Goal: Transaction & Acquisition: Purchase product/service

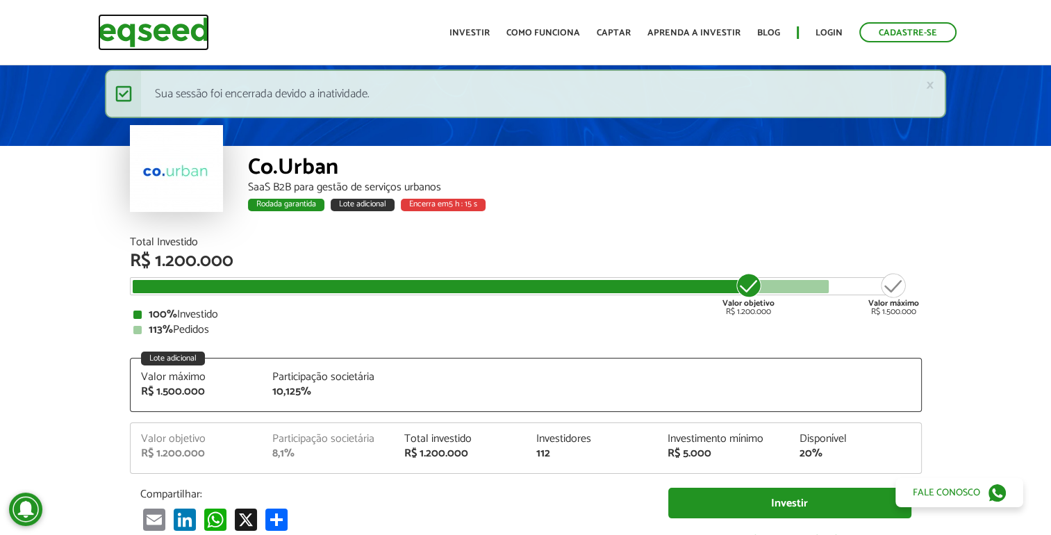
click at [199, 35] on img at bounding box center [153, 32] width 111 height 37
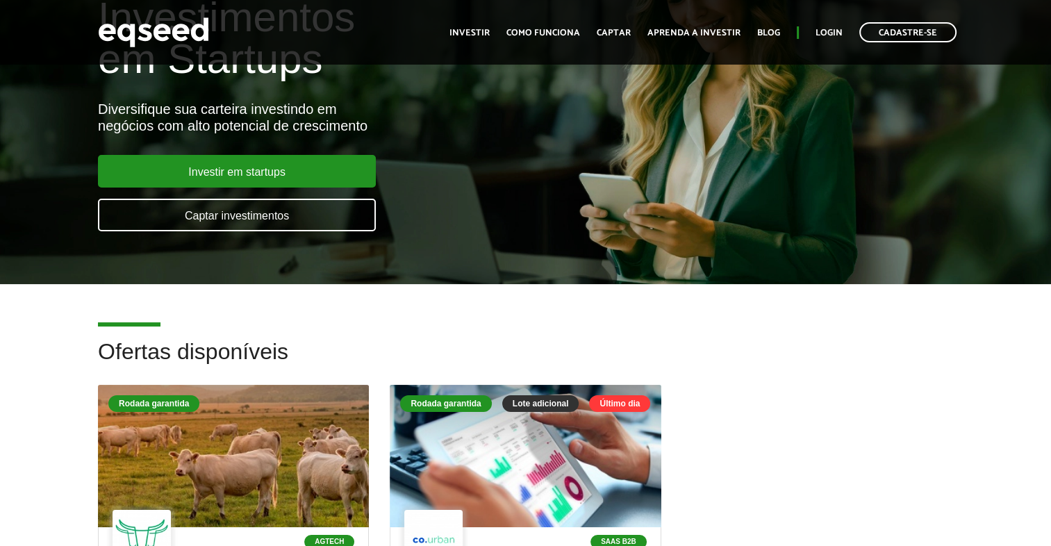
scroll to position [417, 0]
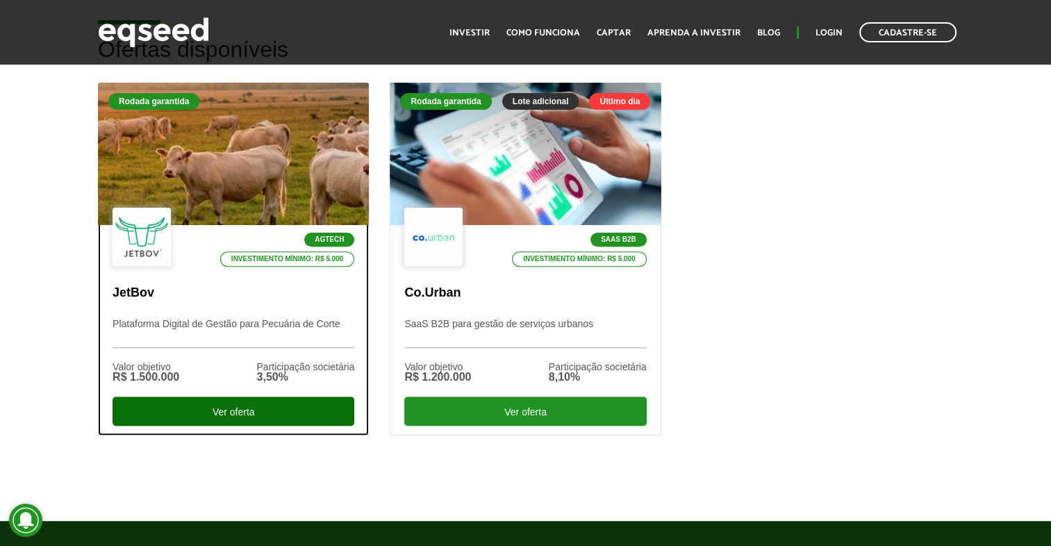
click at [293, 415] on div "Ver oferta" at bounding box center [233, 410] width 242 height 29
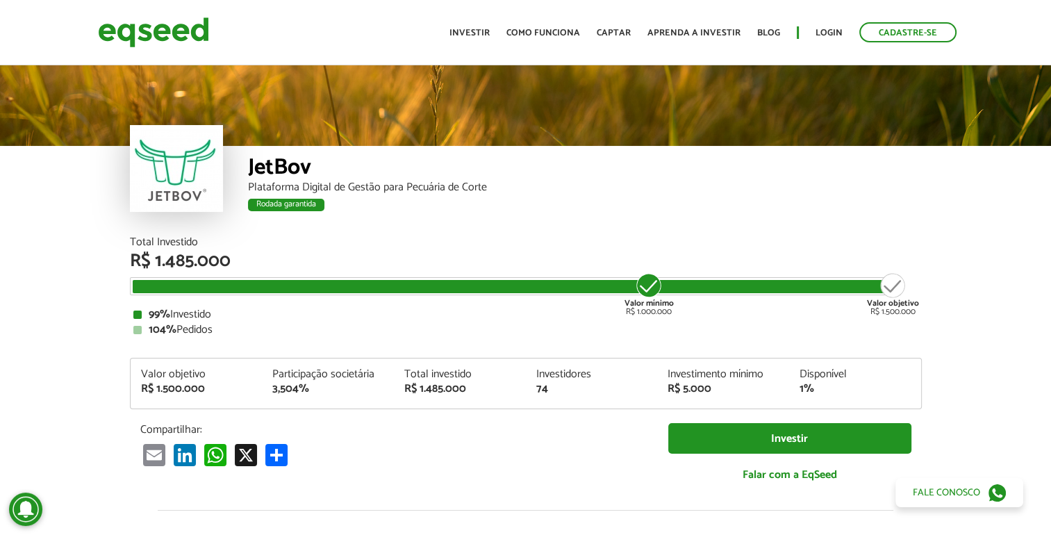
scroll to position [1641, 0]
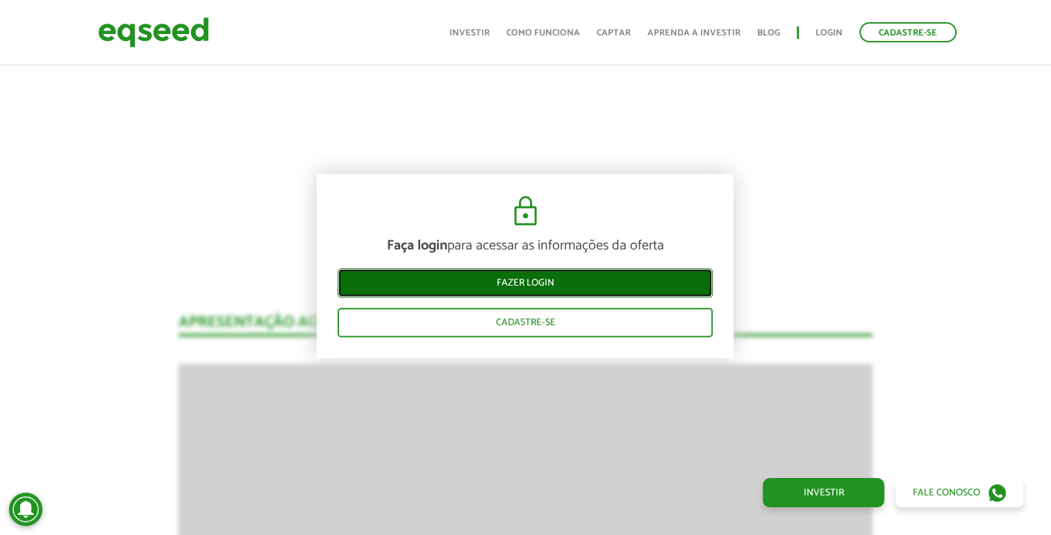
click at [667, 277] on link "Fazer login" at bounding box center [524, 282] width 375 height 29
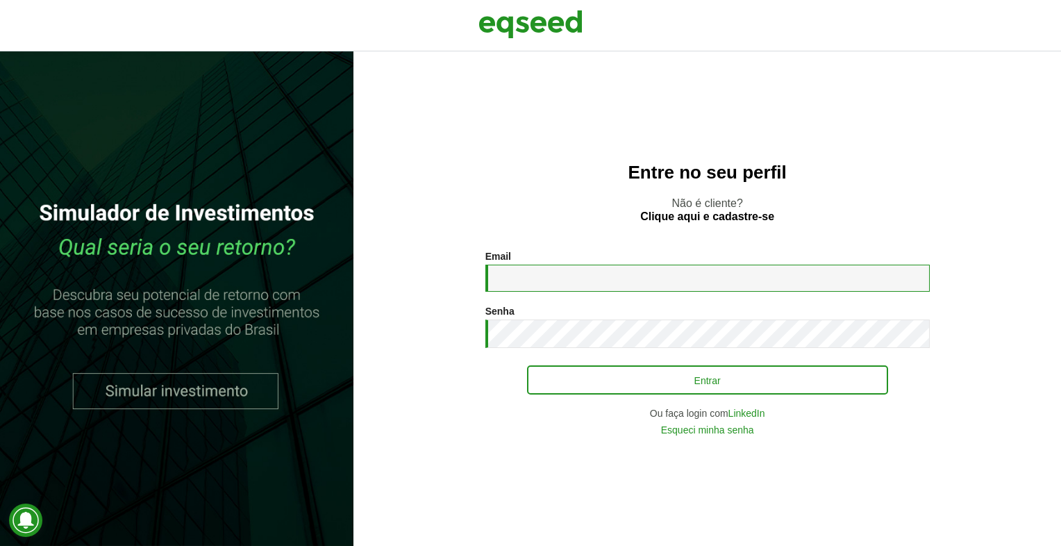
type input "**********"
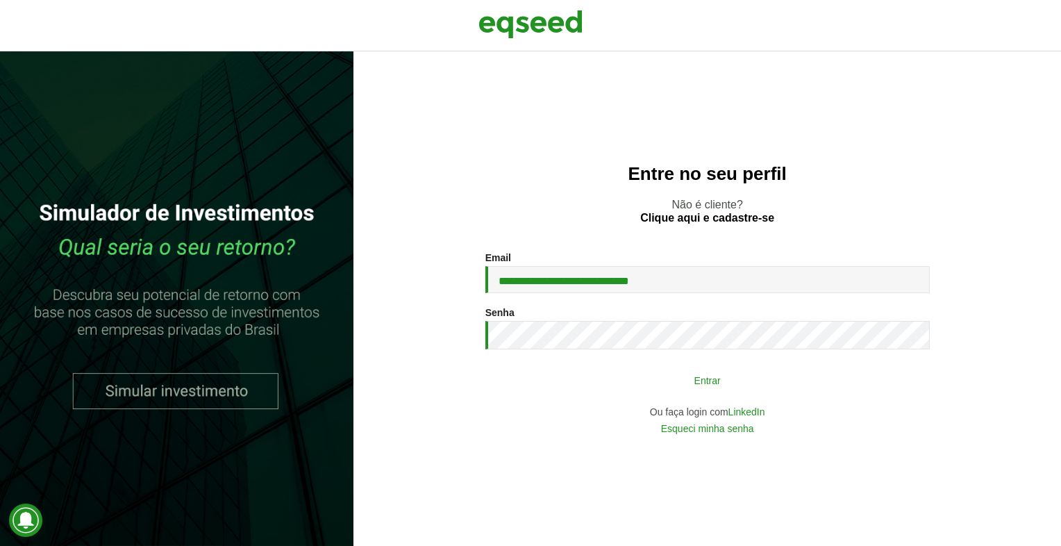
click at [736, 385] on button "Entrar" at bounding box center [707, 380] width 361 height 26
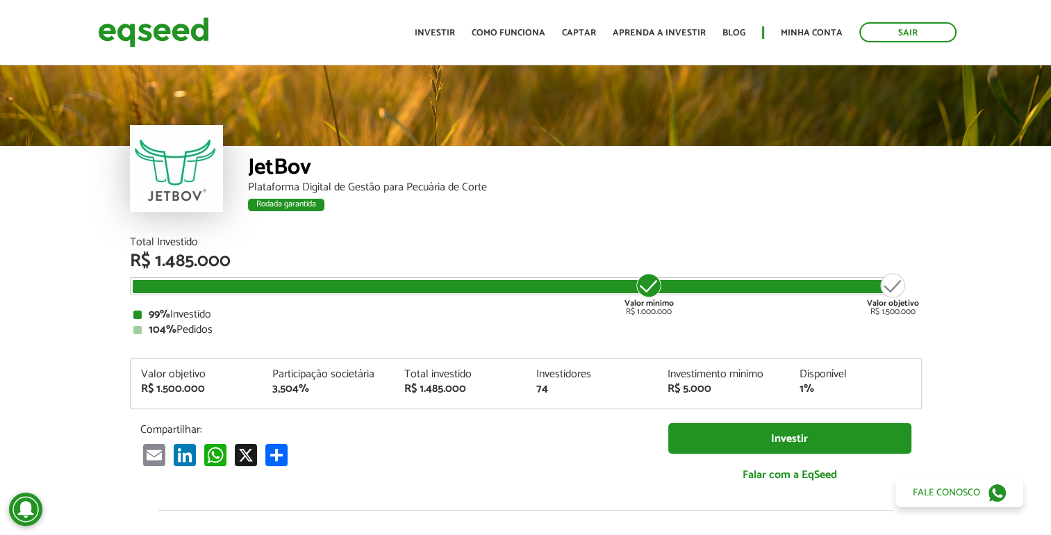
click at [392, 24] on div "Sair Toggle navigation Toggle navigation Início Investir Como funciona Captar A…" at bounding box center [525, 32] width 876 height 37
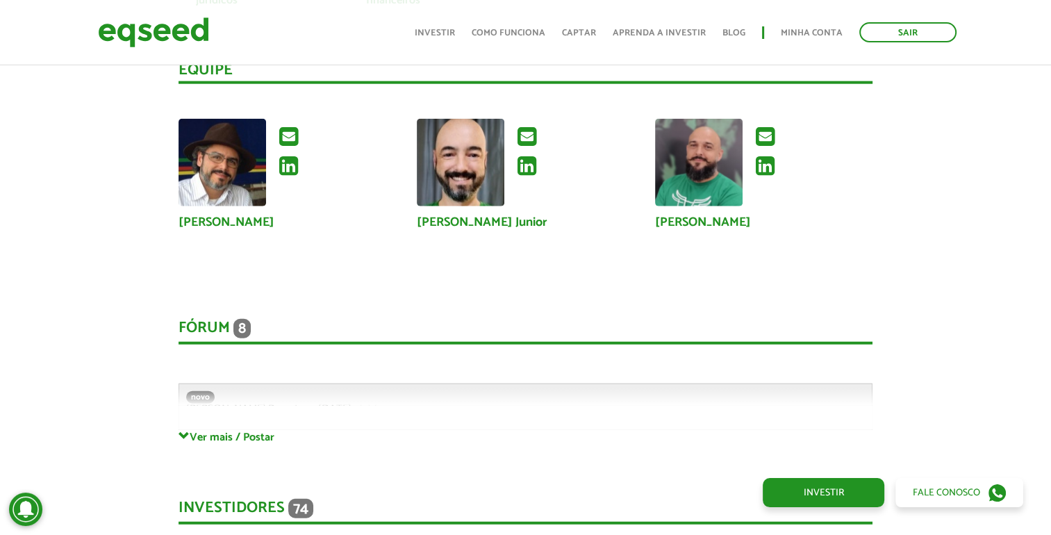
scroll to position [3619, 0]
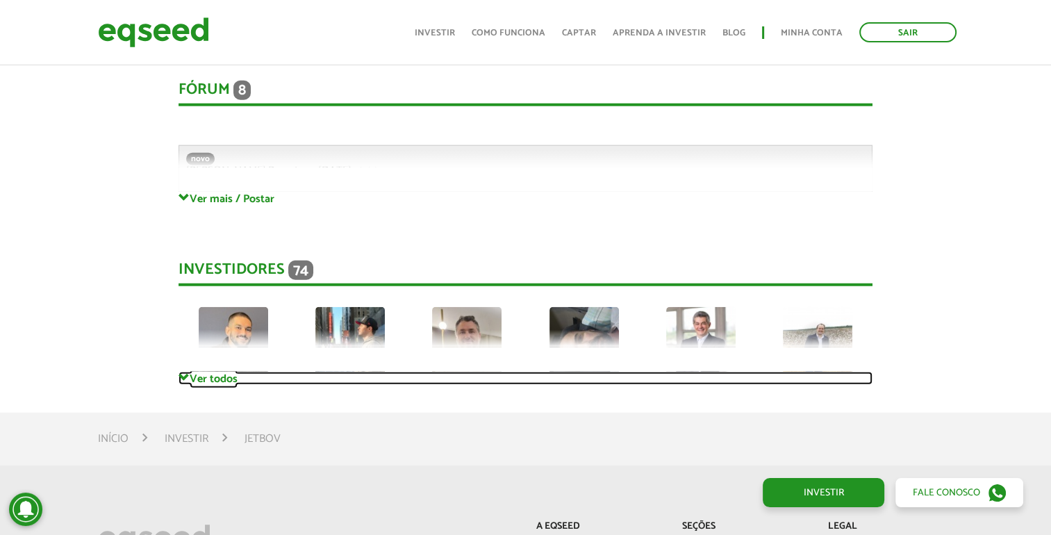
click at [208, 379] on link "Ver todos" at bounding box center [525, 377] width 694 height 13
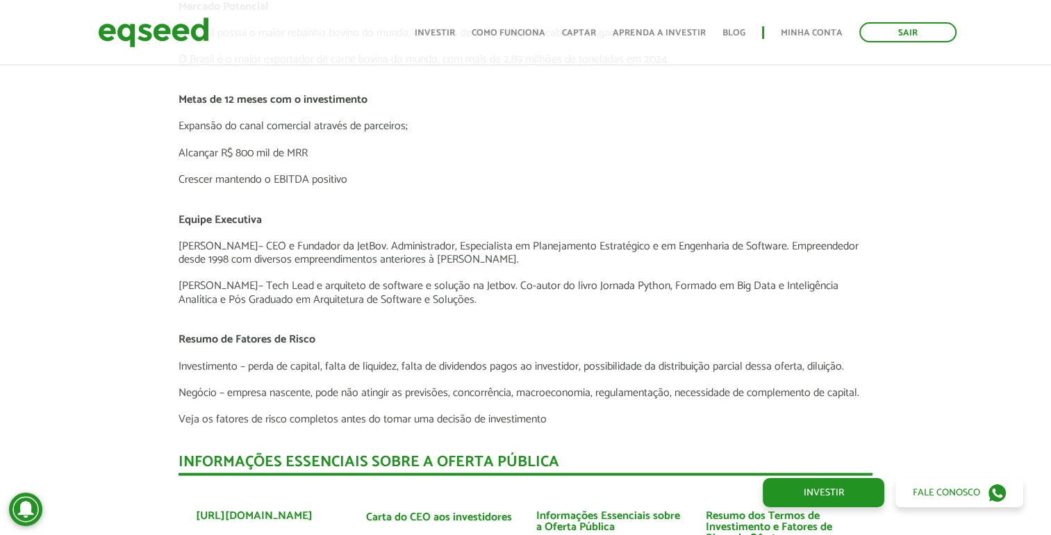
scroll to position [2856, 0]
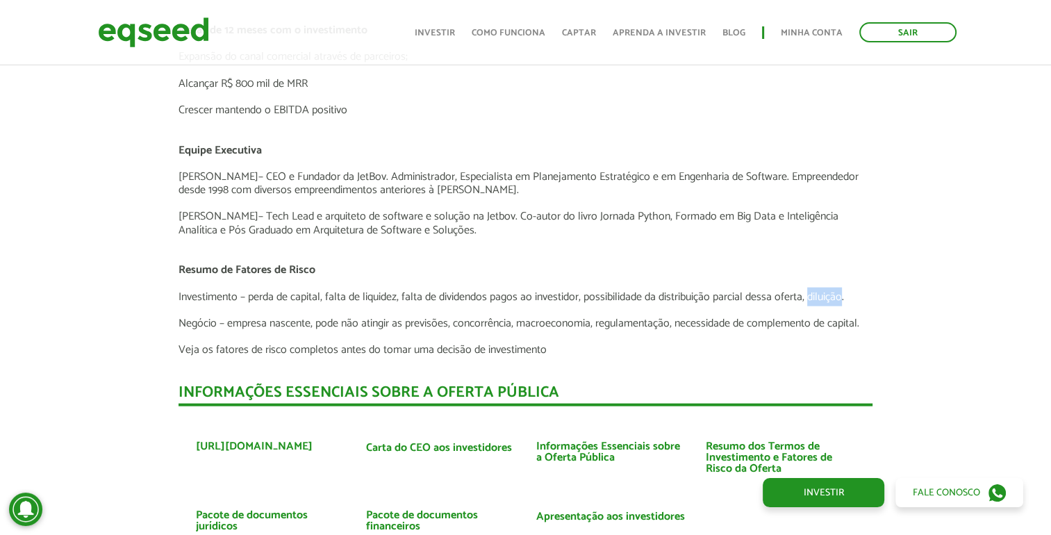
drag, startPoint x: 810, startPoint y: 292, endPoint x: 842, endPoint y: 293, distance: 32.6
click at [842, 293] on p "Investimento – perda de capital, falta de liquidez, falta de dividendos pagos a…" at bounding box center [525, 296] width 694 height 13
drag, startPoint x: 842, startPoint y: 293, endPoint x: 919, endPoint y: 359, distance: 101.4
click at [919, 359] on div "Novidades Análise da Oferta 1 Lançamento ao vivo | JetBov Apresentação aos inve…" at bounding box center [525, 522] width 1071 height 4733
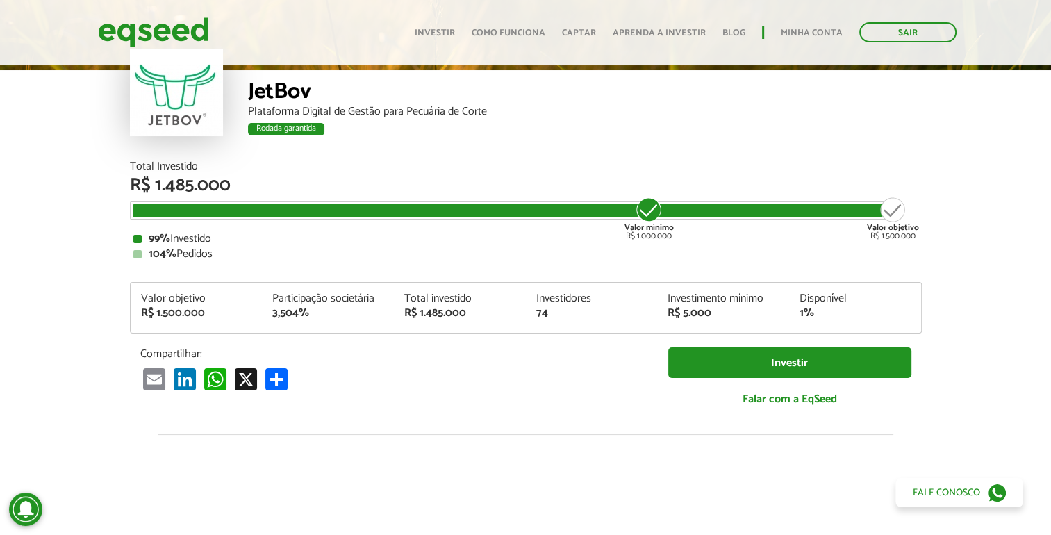
scroll to position [0, 0]
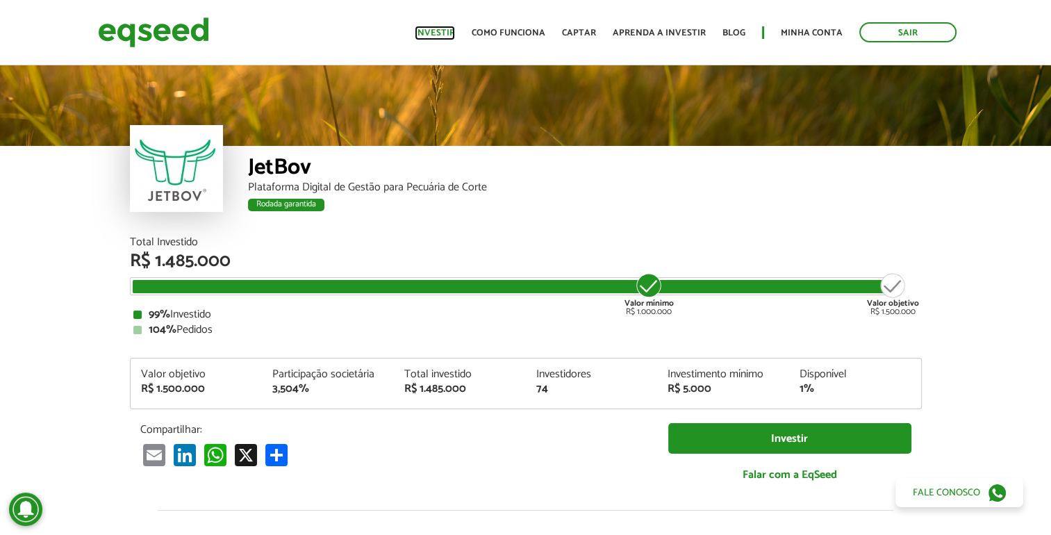
click at [449, 37] on link "Investir" at bounding box center [435, 32] width 40 height 9
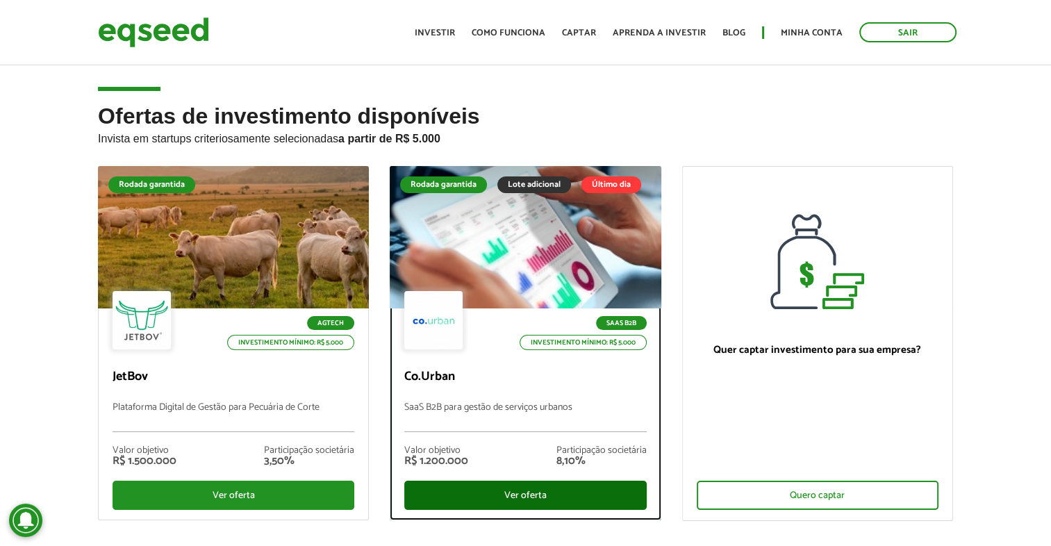
click at [539, 498] on div "Ver oferta" at bounding box center [525, 494] width 242 height 29
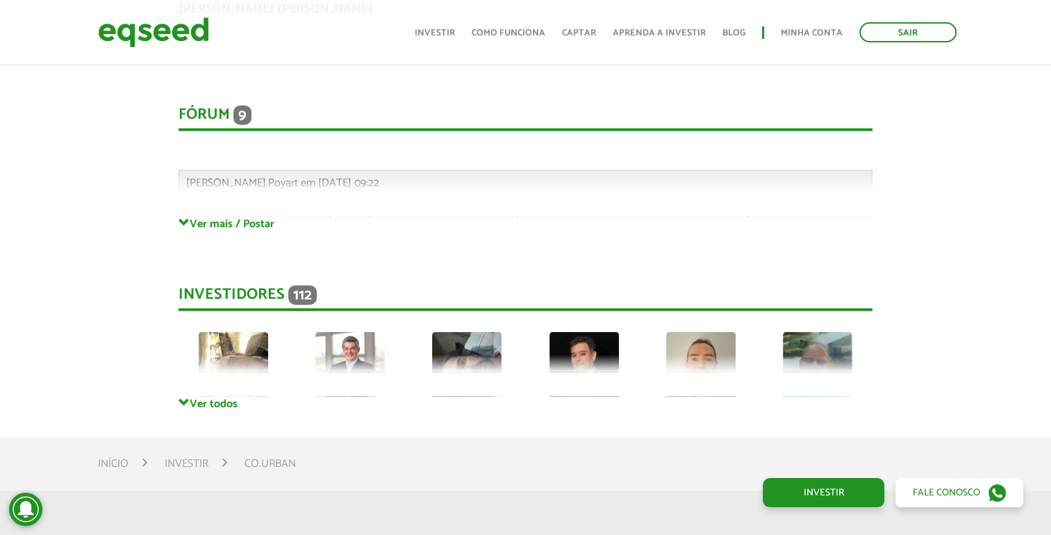
scroll to position [3313, 0]
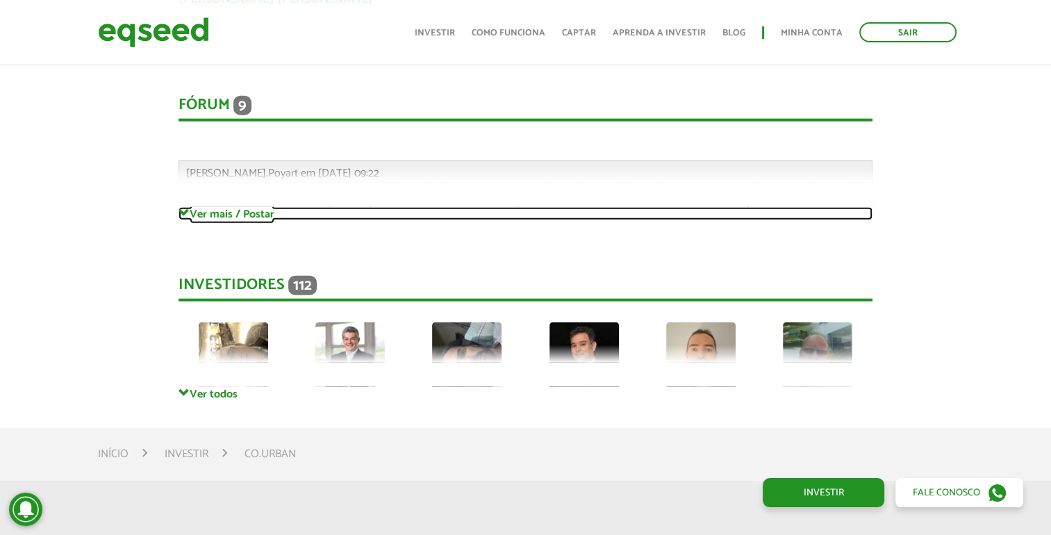
click at [253, 208] on link "Ver mais / Postar" at bounding box center [525, 213] width 694 height 13
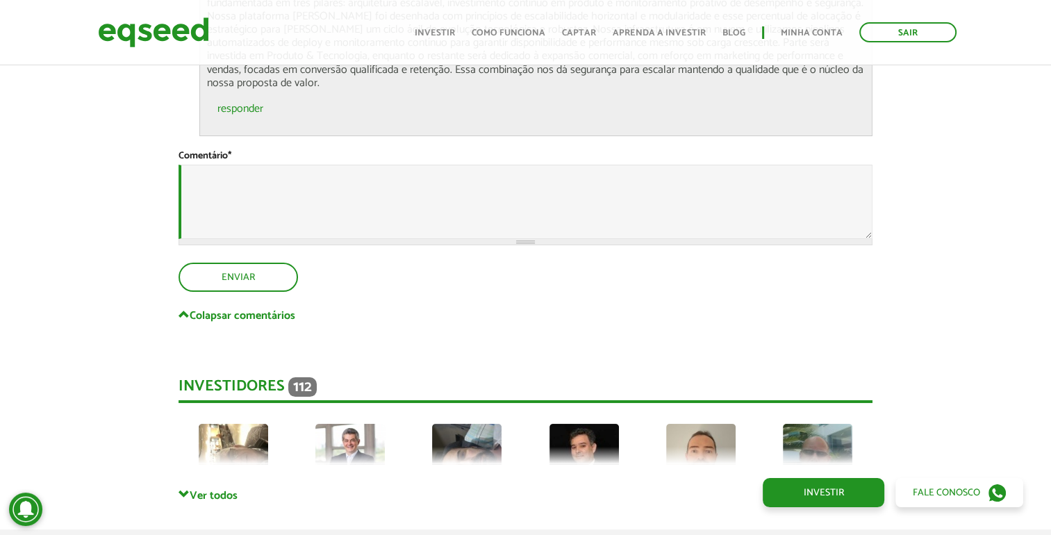
scroll to position [5271, 0]
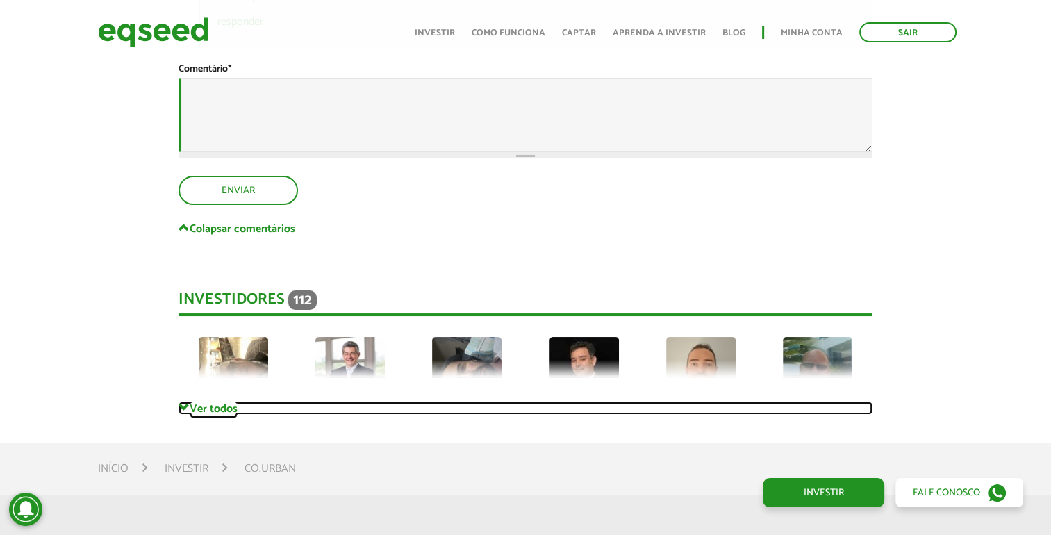
click at [217, 405] on link "Ver todos" at bounding box center [525, 407] width 694 height 13
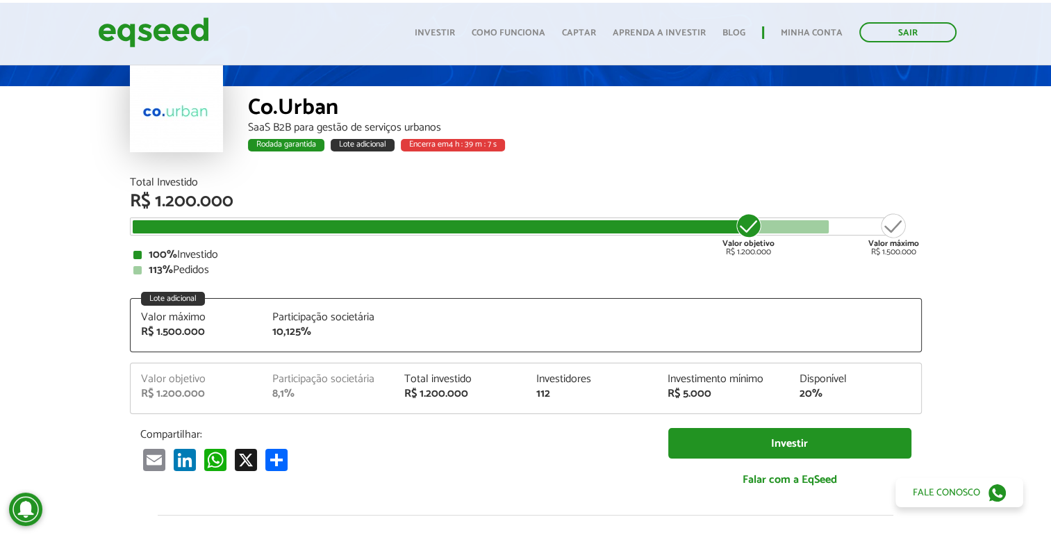
scroll to position [69, 0]
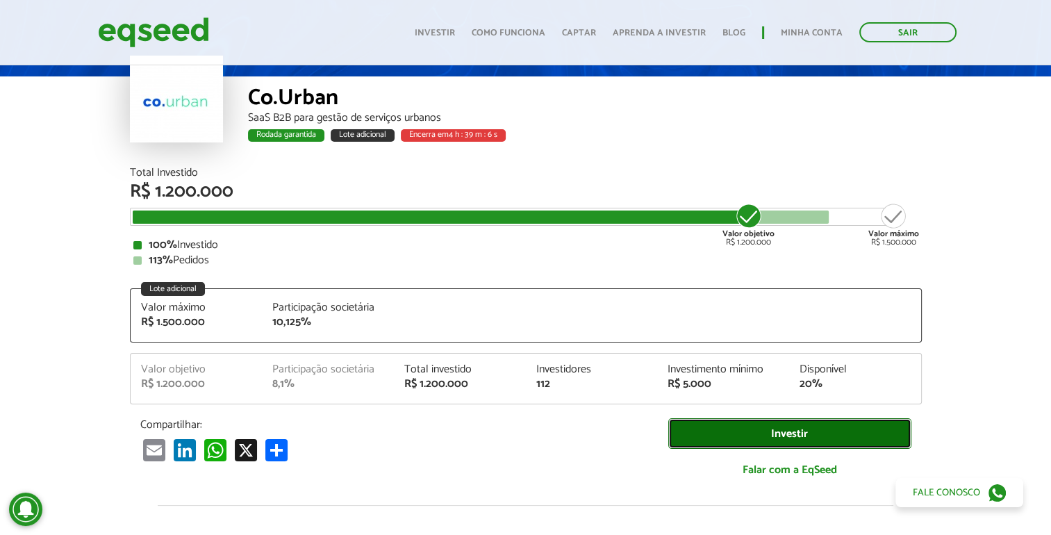
click at [711, 440] on link "Investir" at bounding box center [789, 433] width 243 height 31
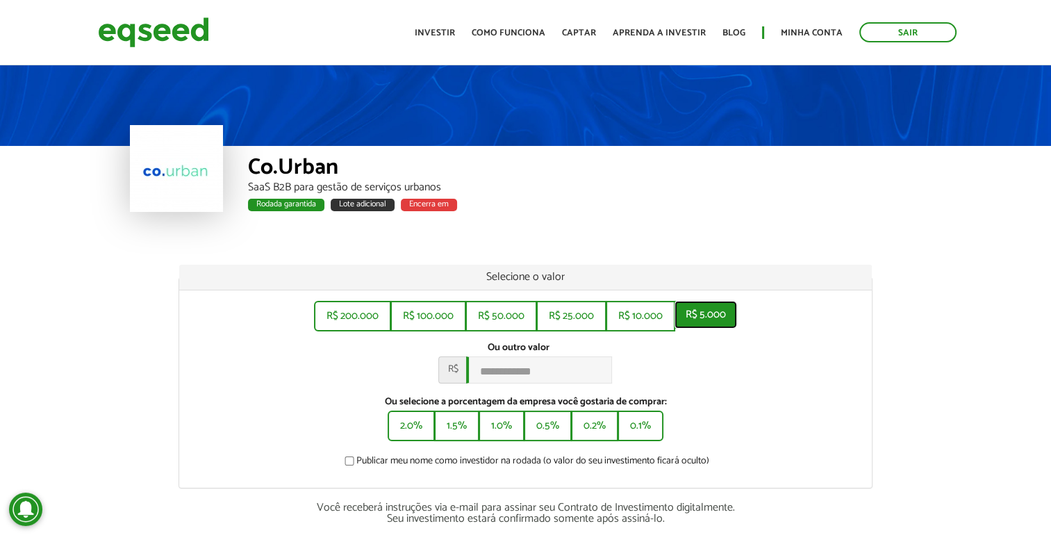
click at [710, 323] on button "R$ 5.000" at bounding box center [705, 315] width 62 height 28
type input "*****"
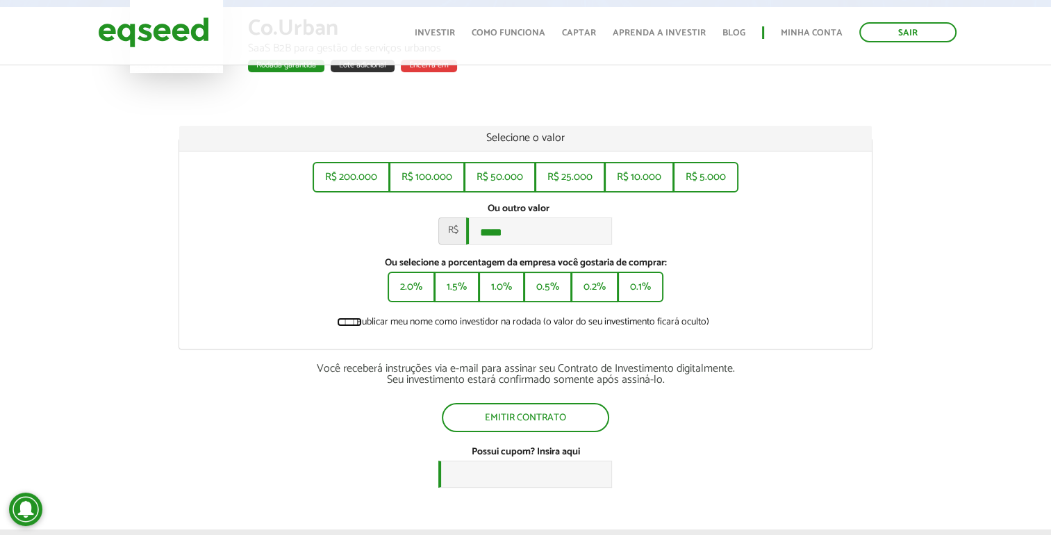
scroll to position [208, 0]
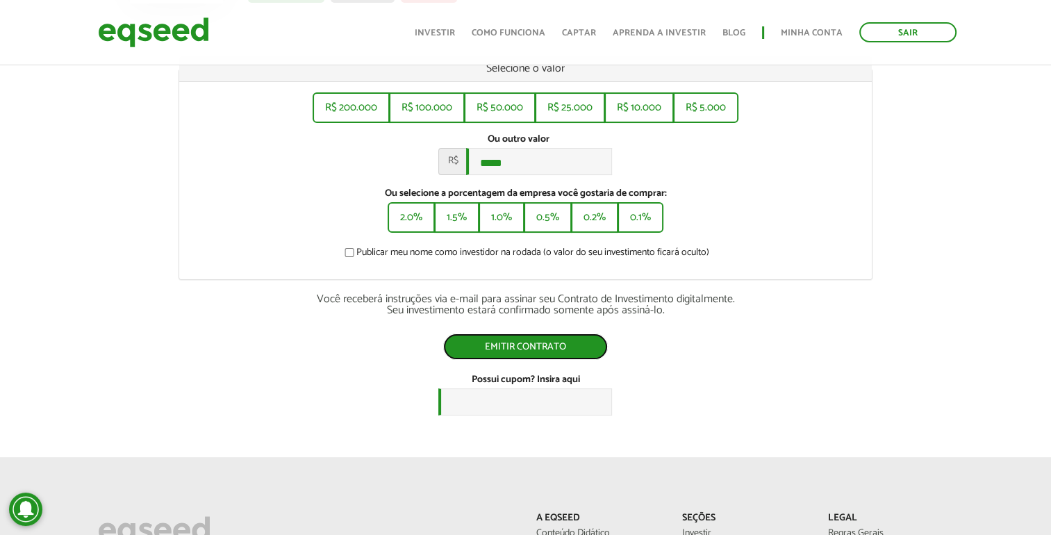
click at [539, 357] on button "Emitir contrato" at bounding box center [525, 346] width 165 height 26
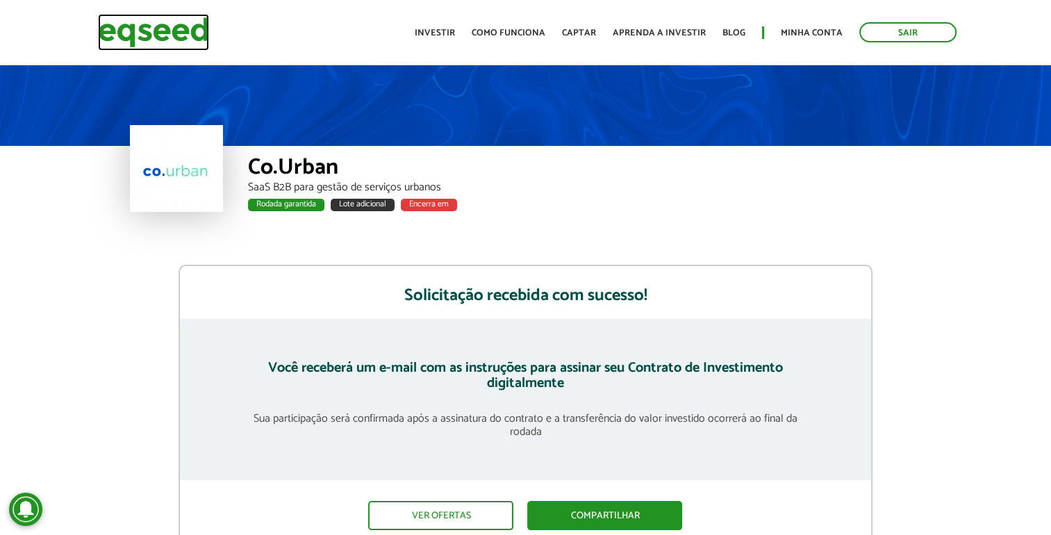
click at [200, 35] on img at bounding box center [153, 32] width 111 height 37
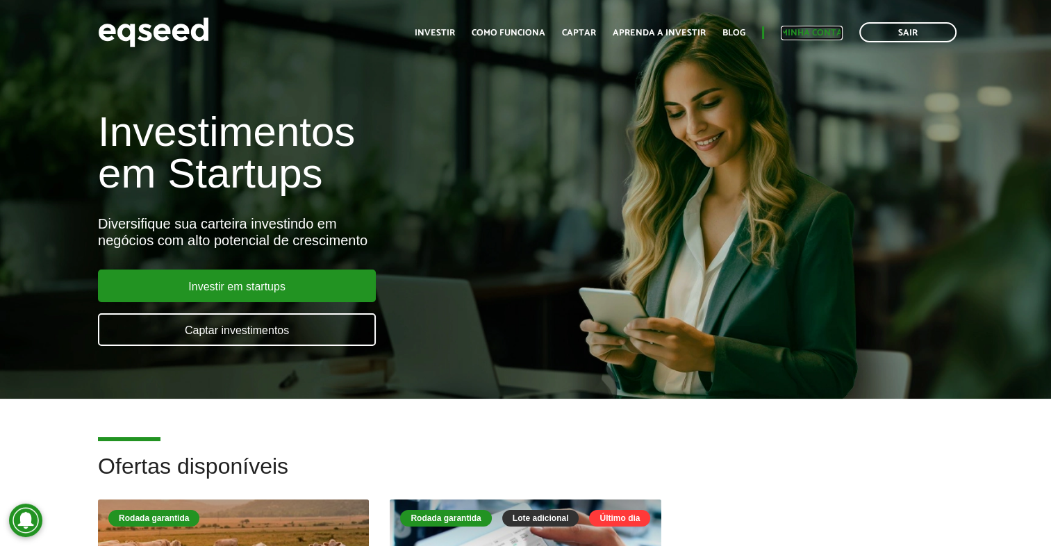
click at [806, 37] on link "Minha conta" at bounding box center [811, 32] width 62 height 9
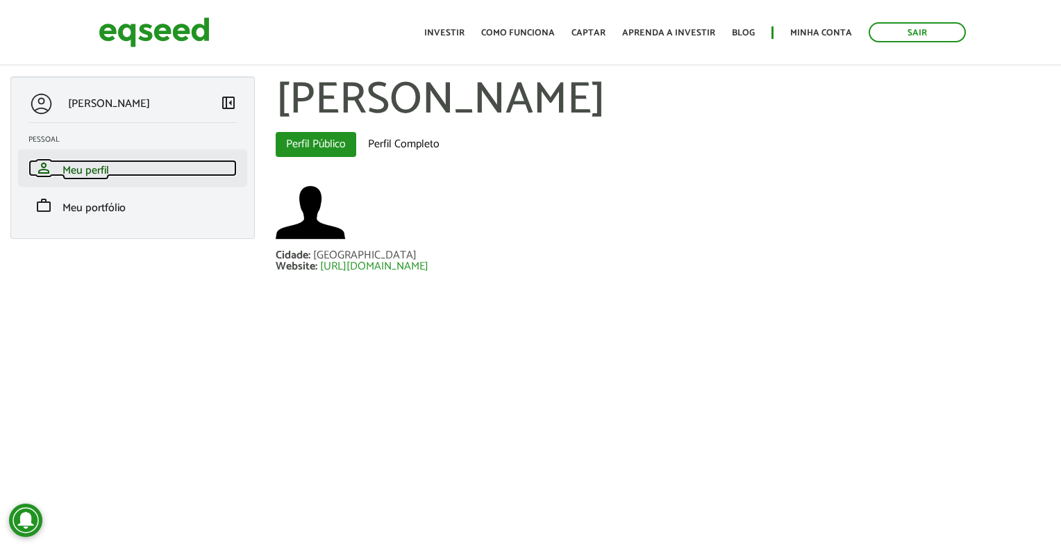
click at [115, 166] on link "person Meu perfil" at bounding box center [132, 168] width 208 height 17
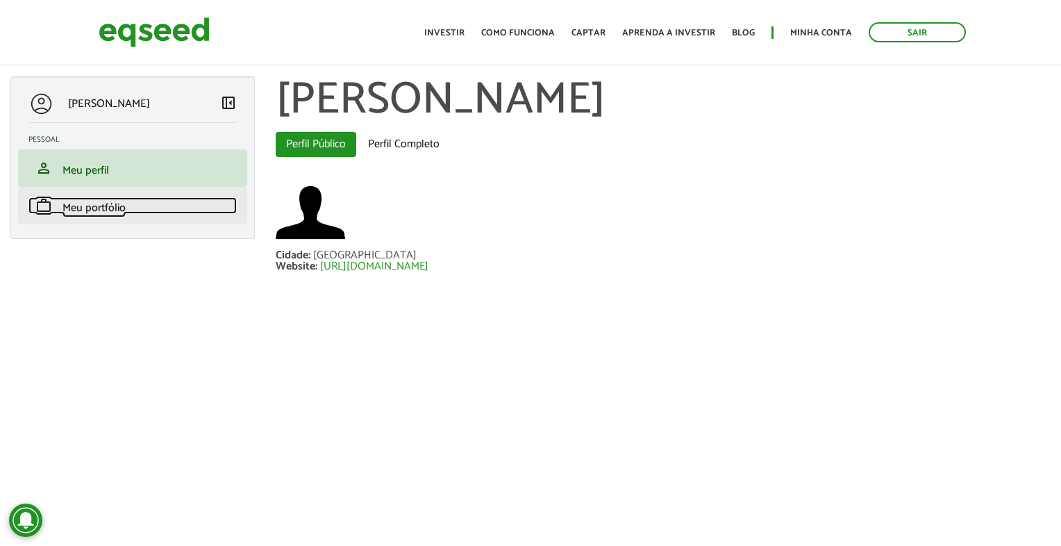
click at [83, 215] on span "Meu portfólio" at bounding box center [93, 208] width 63 height 19
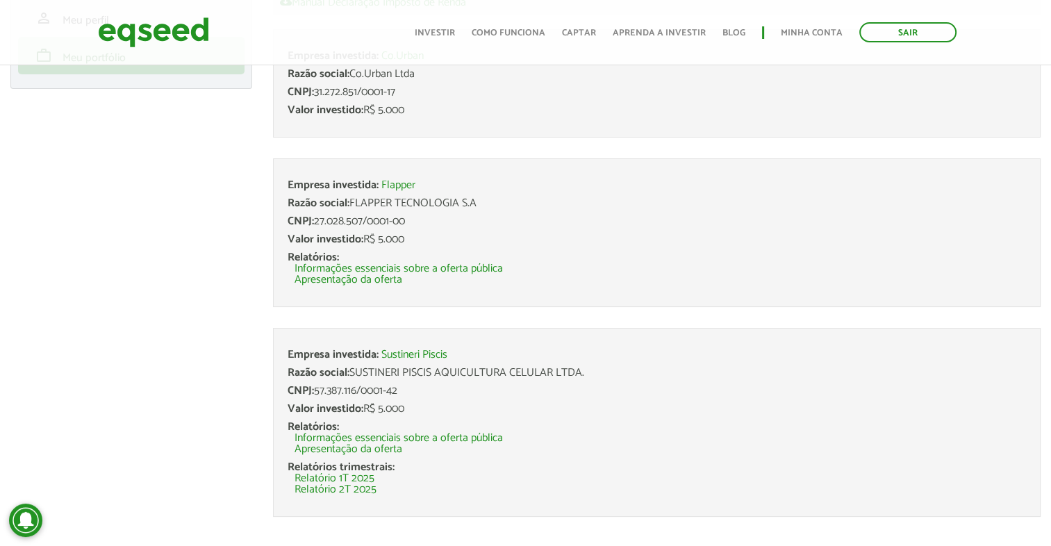
scroll to position [169, 0]
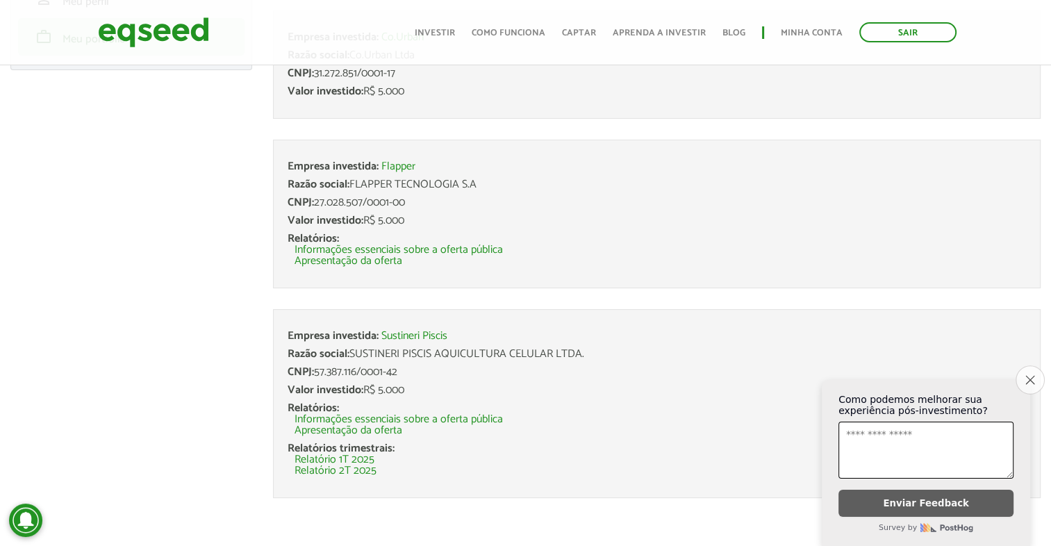
click at [1026, 380] on button "Close survey" at bounding box center [1029, 379] width 29 height 29
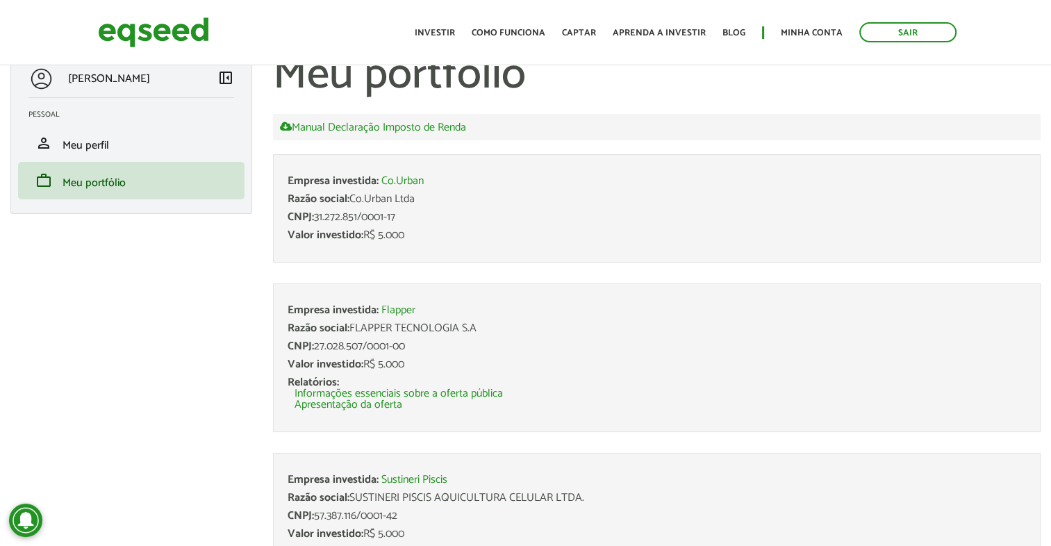
scroll to position [0, 0]
